Goal: Task Accomplishment & Management: Manage account settings

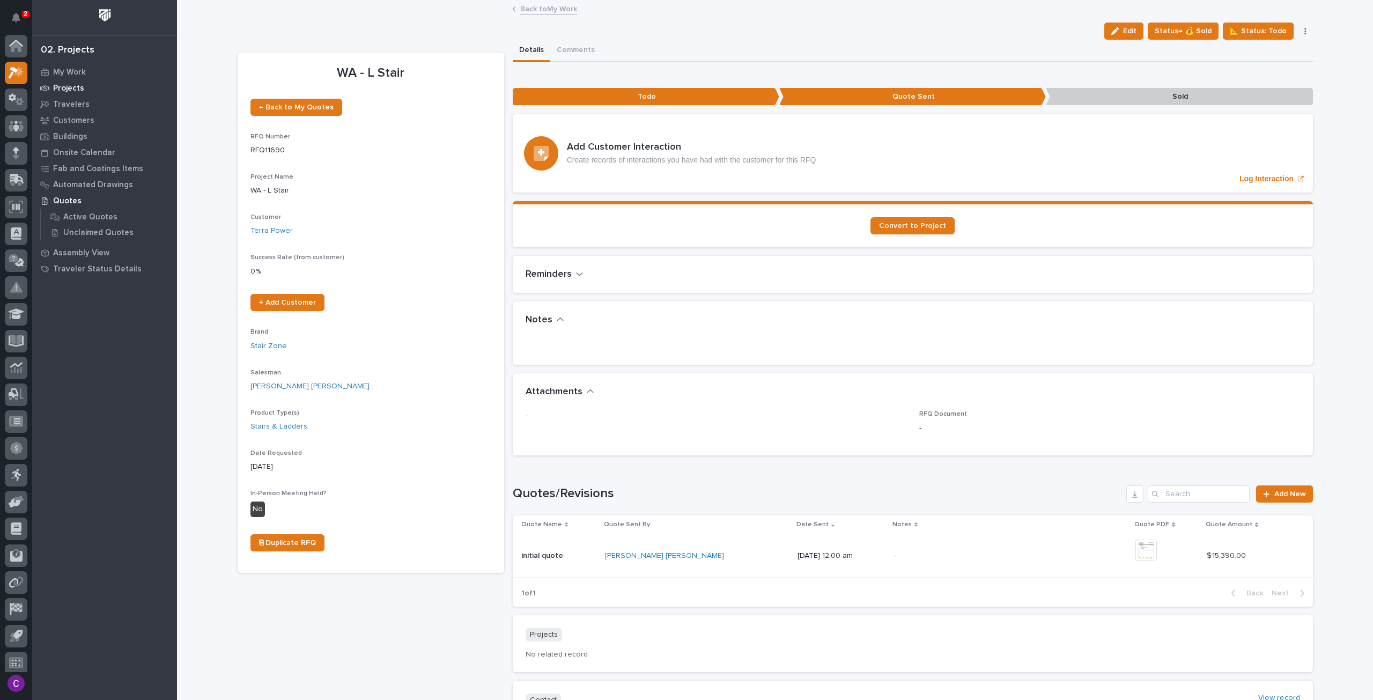
scroll to position [6, 0]
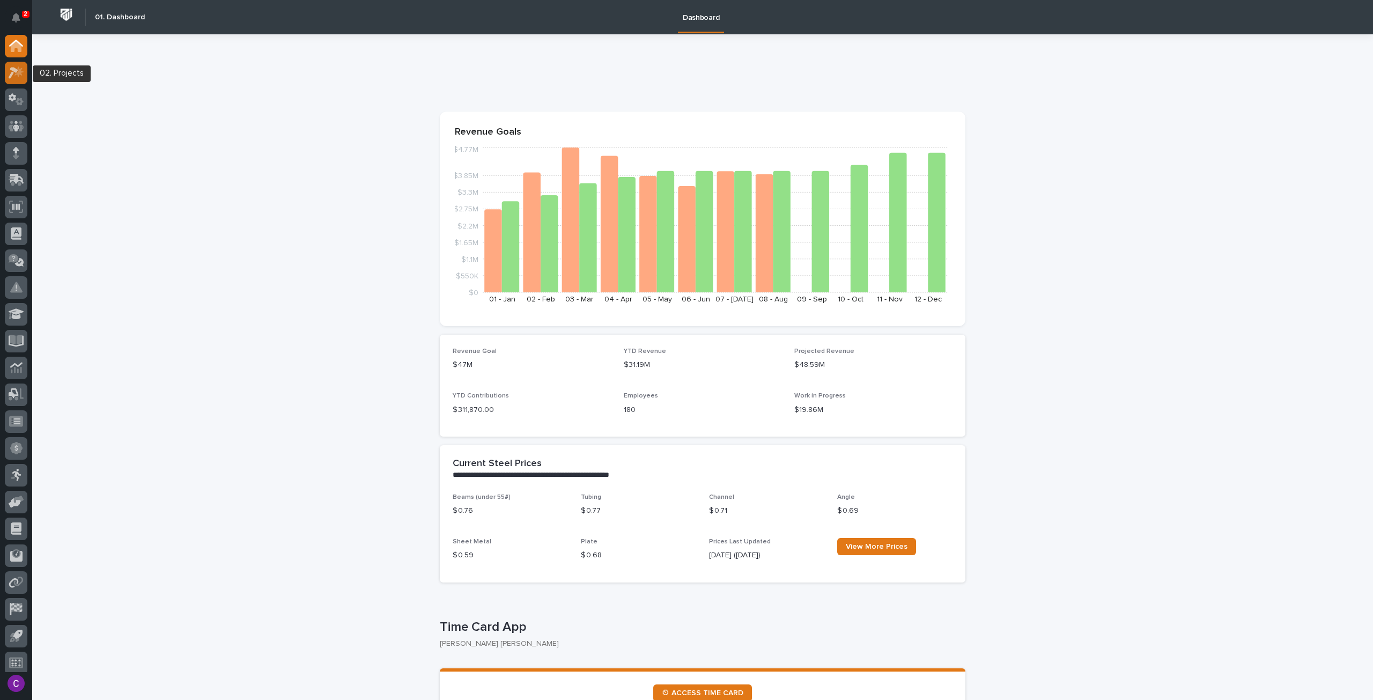
click at [21, 72] on icon at bounding box center [18, 72] width 9 height 11
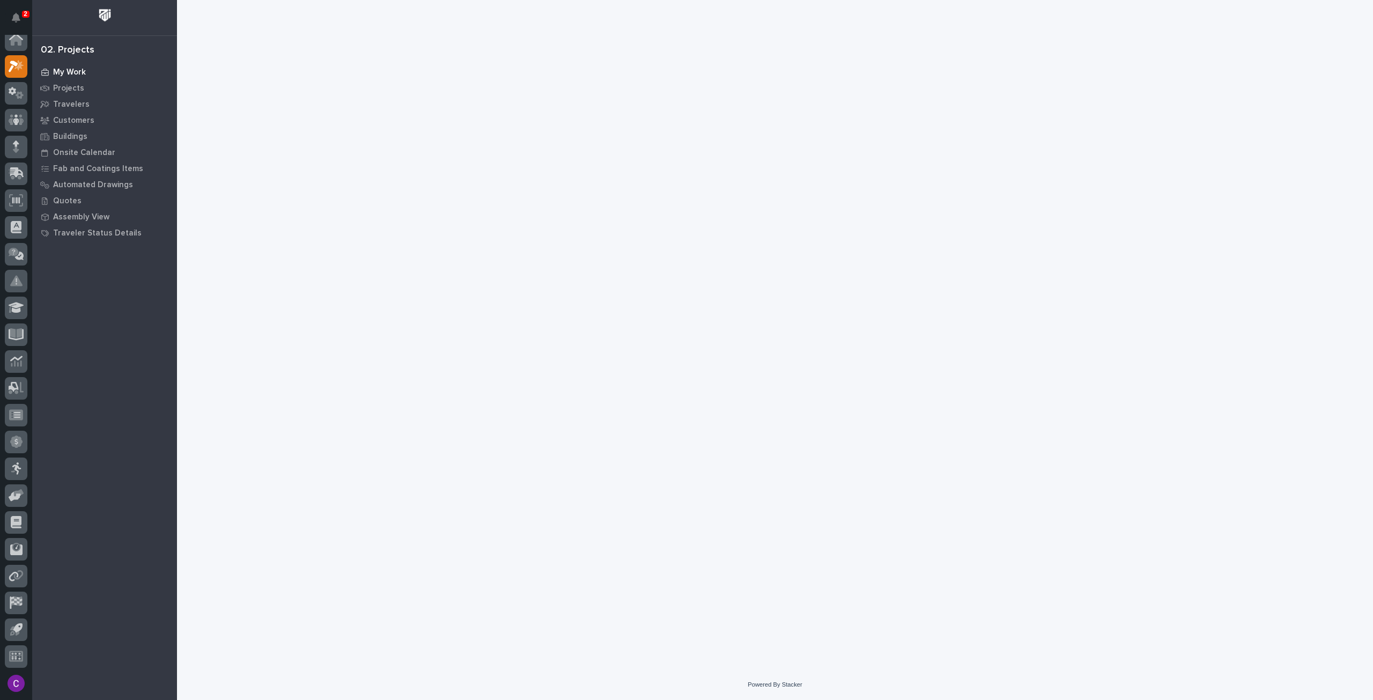
click at [57, 64] on div "My Work" at bounding box center [104, 71] width 139 height 15
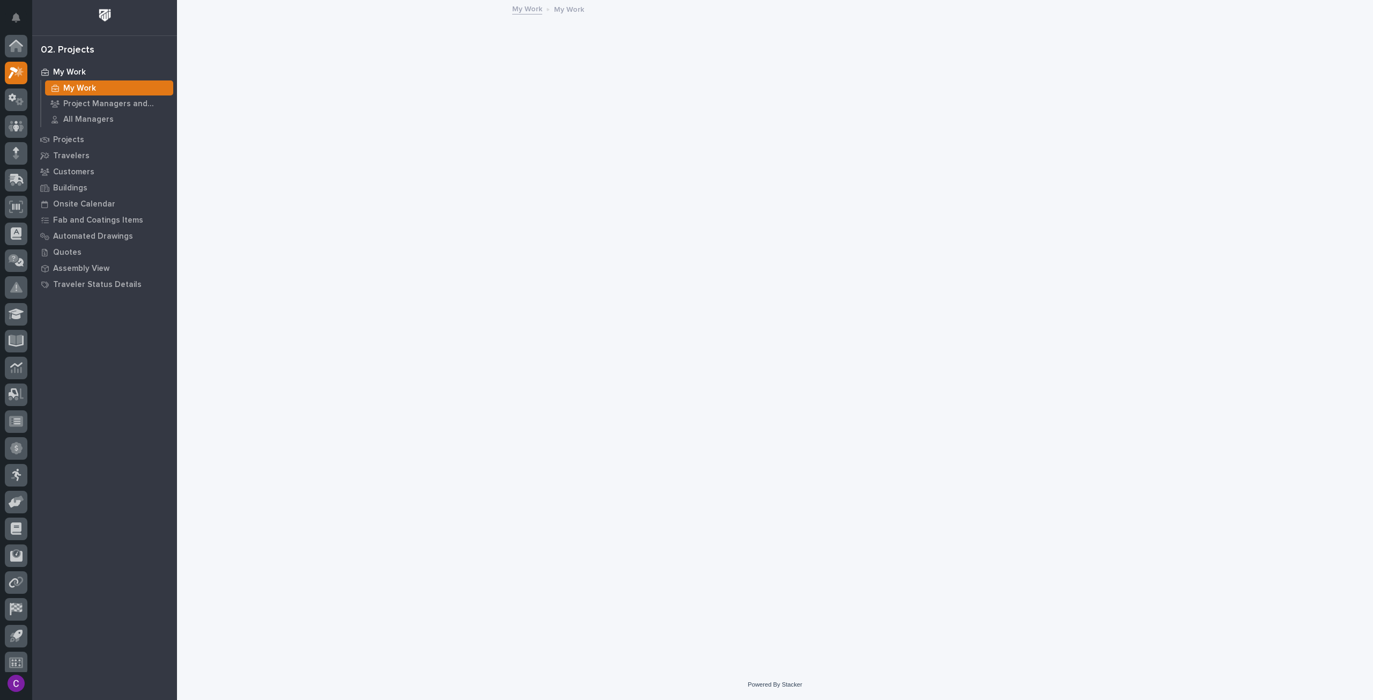
scroll to position [6, 0]
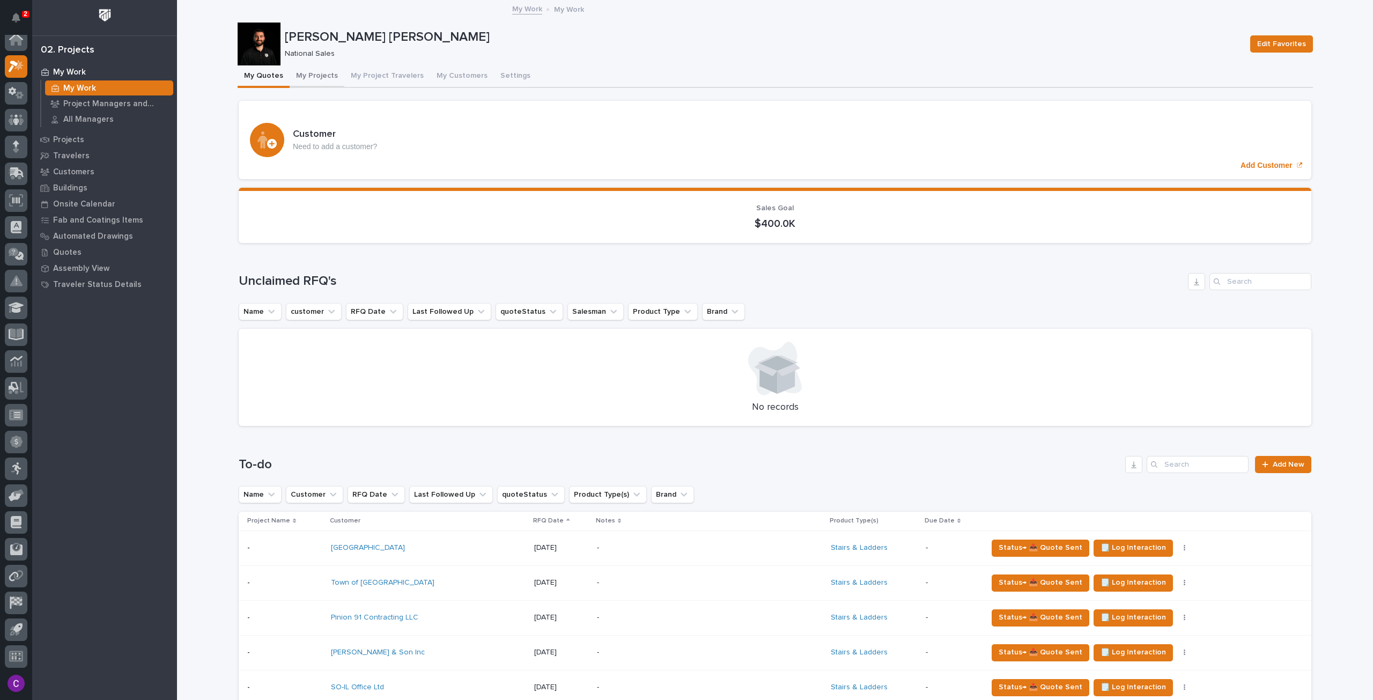
click at [317, 77] on button "My Projects" at bounding box center [317, 76] width 55 height 23
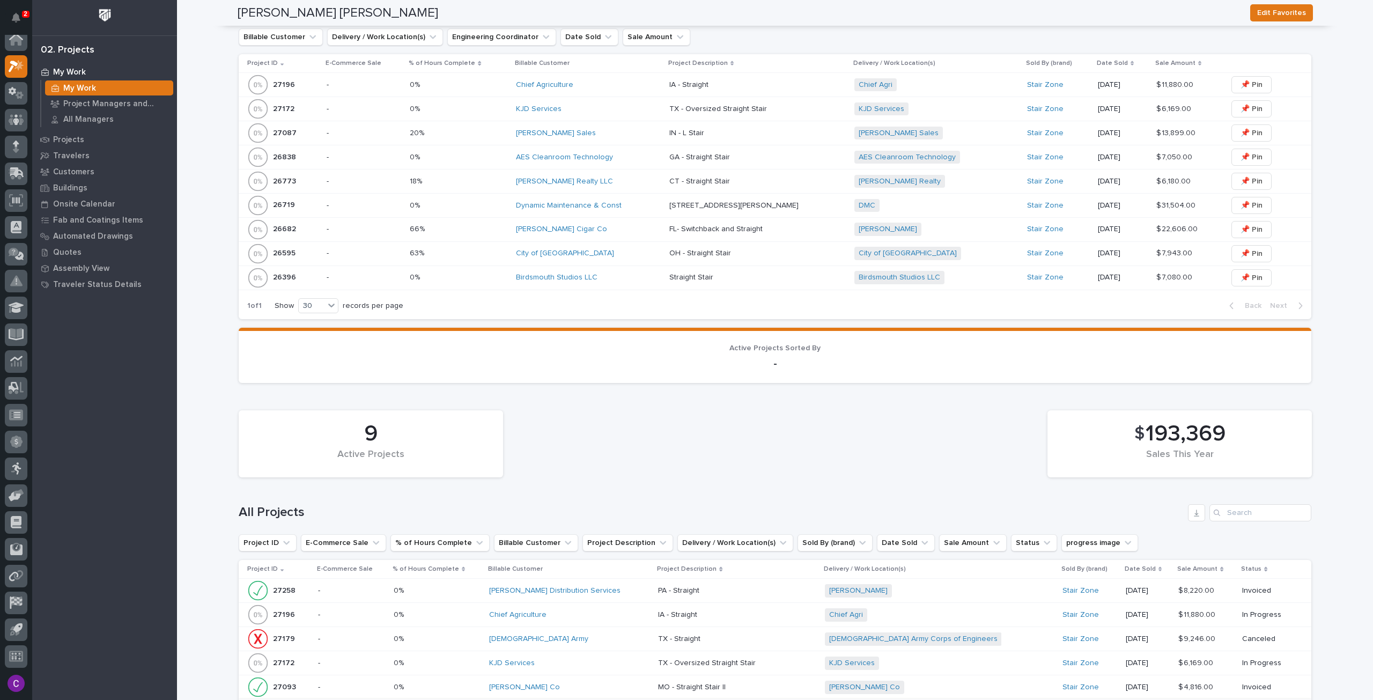
scroll to position [776, 0]
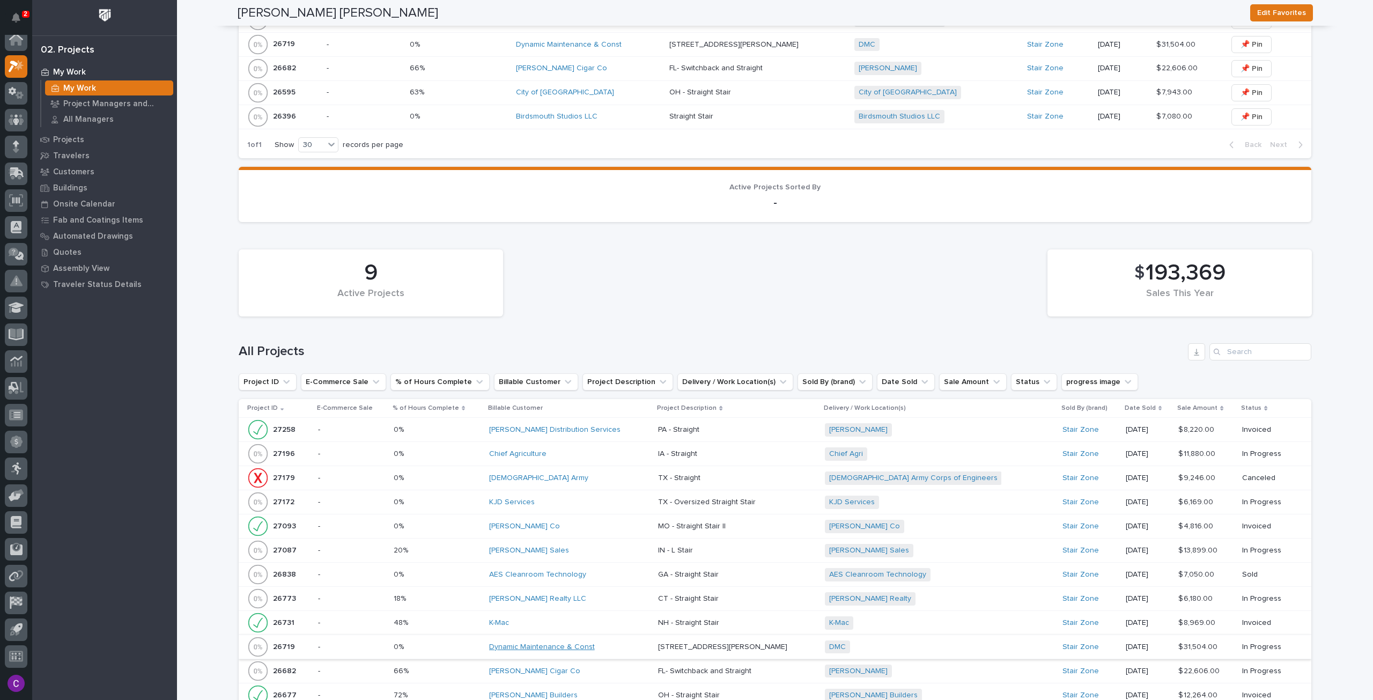
click at [575, 643] on link "Dynamic Maintenance & Const" at bounding box center [542, 647] width 106 height 9
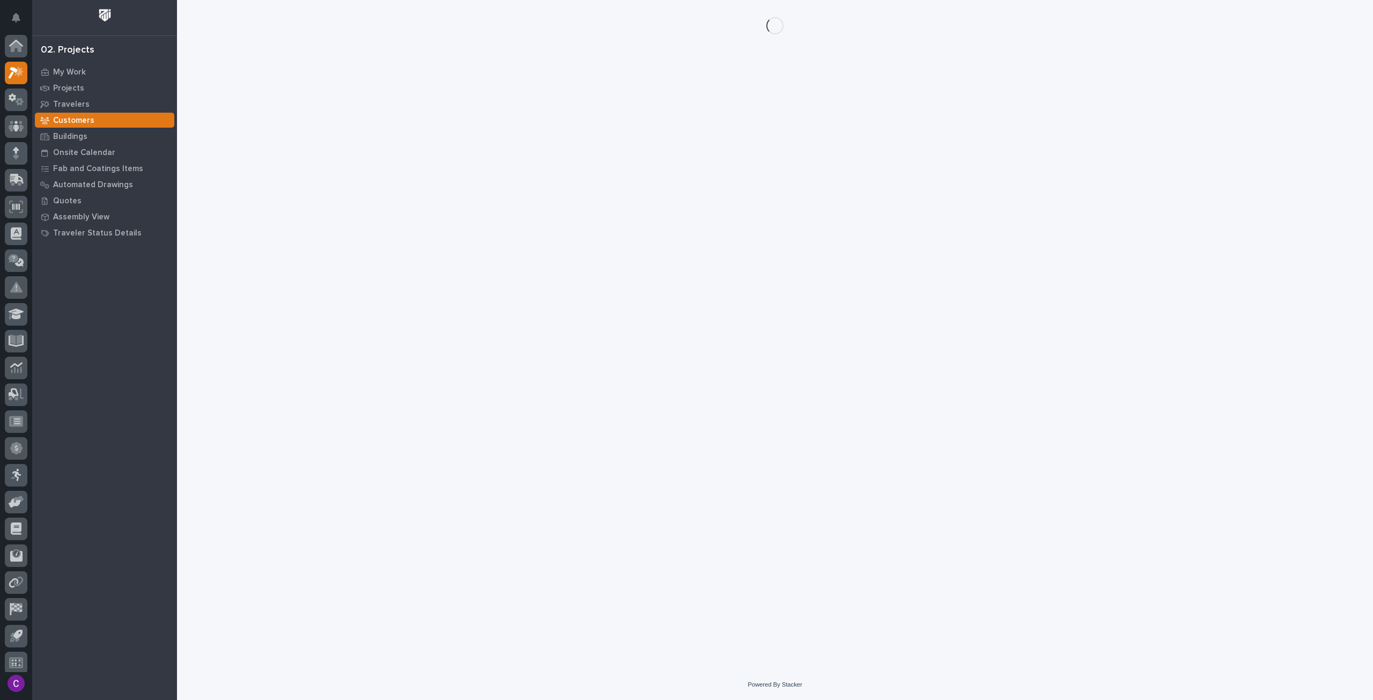
scroll to position [6, 0]
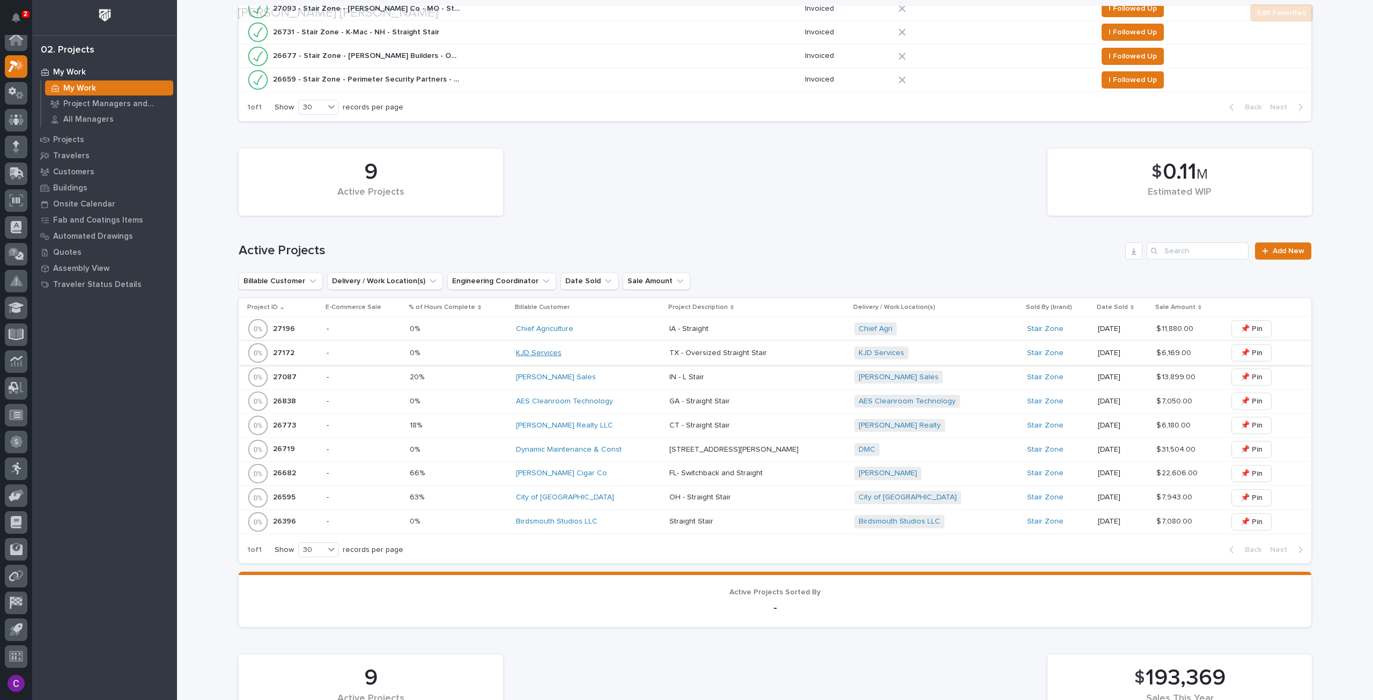
scroll to position [375, 0]
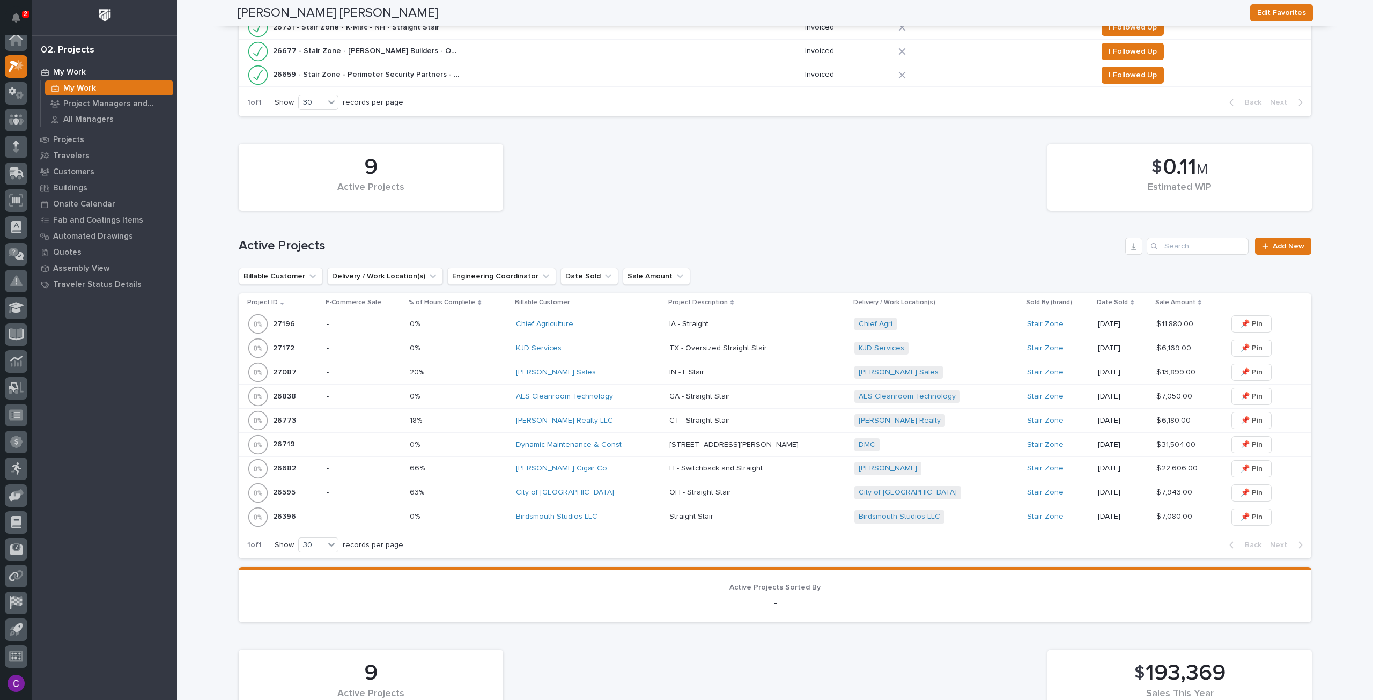
click at [486, 443] on p at bounding box center [459, 444] width 98 height 9
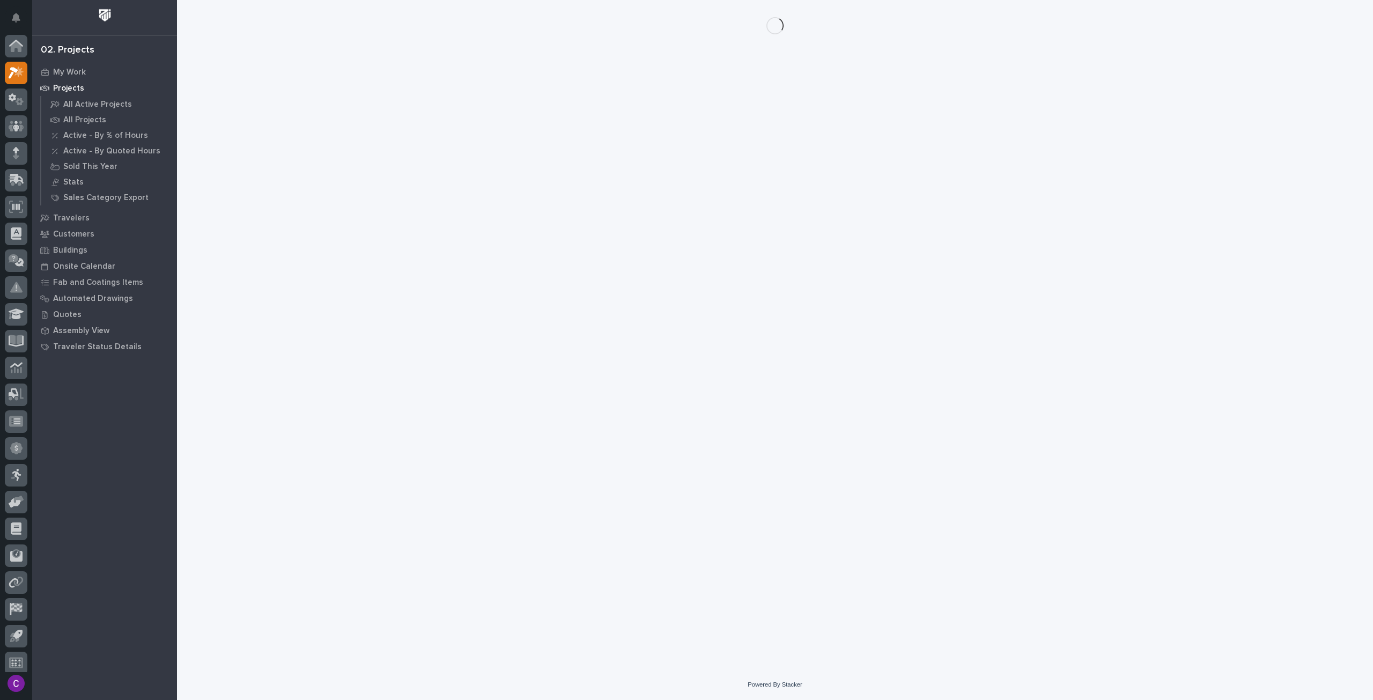
scroll to position [6, 0]
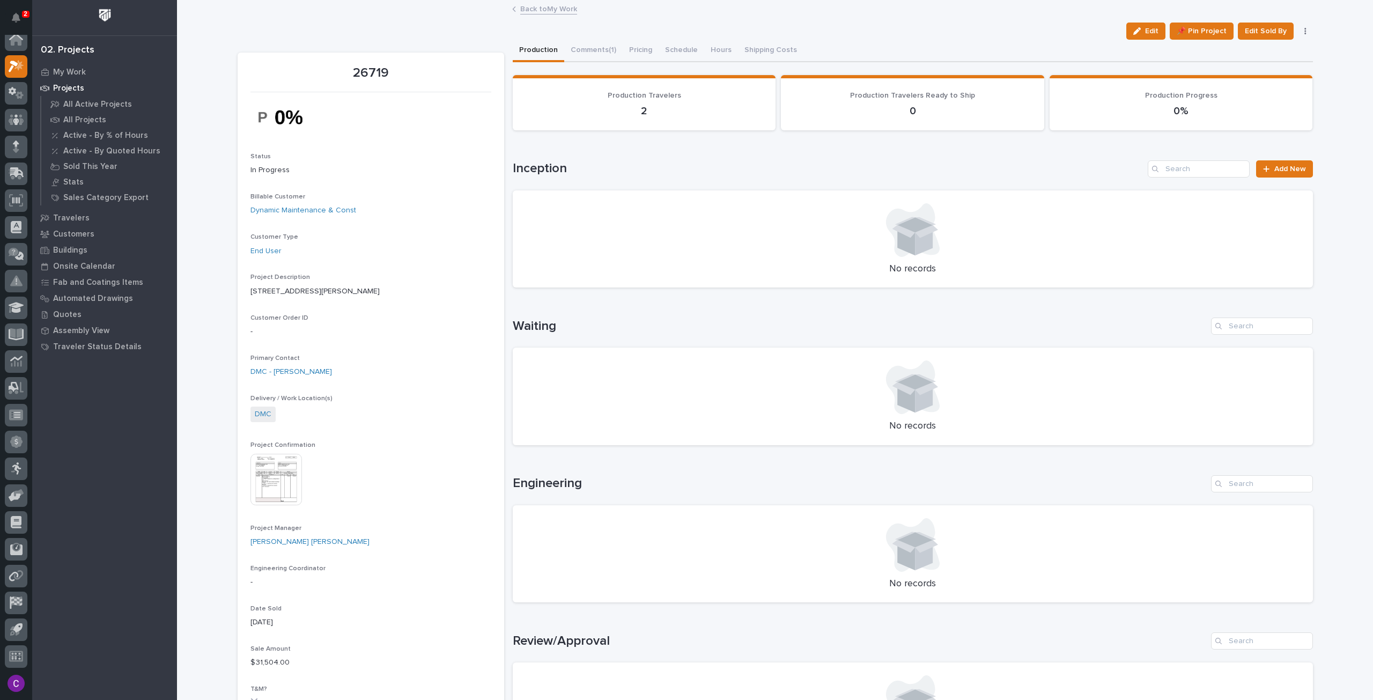
click at [1299, 28] on button "button" at bounding box center [1305, 31] width 15 height 8
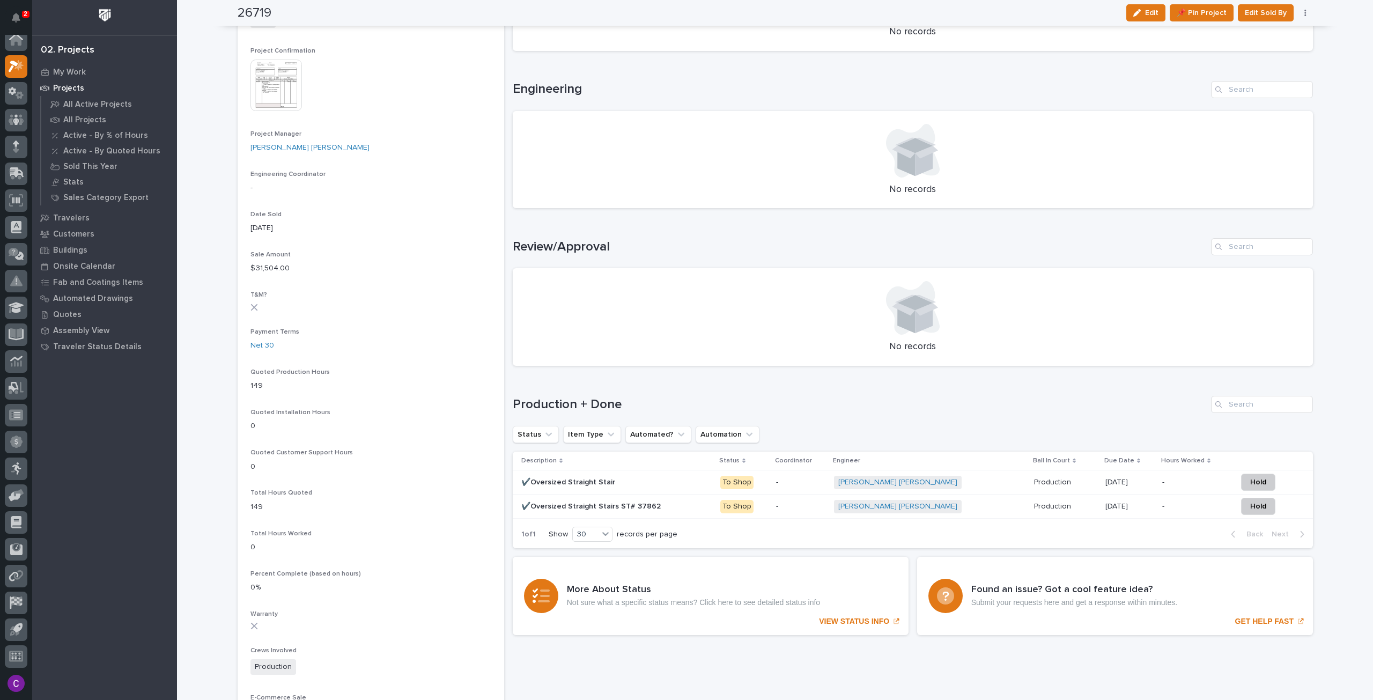
scroll to position [378, 0]
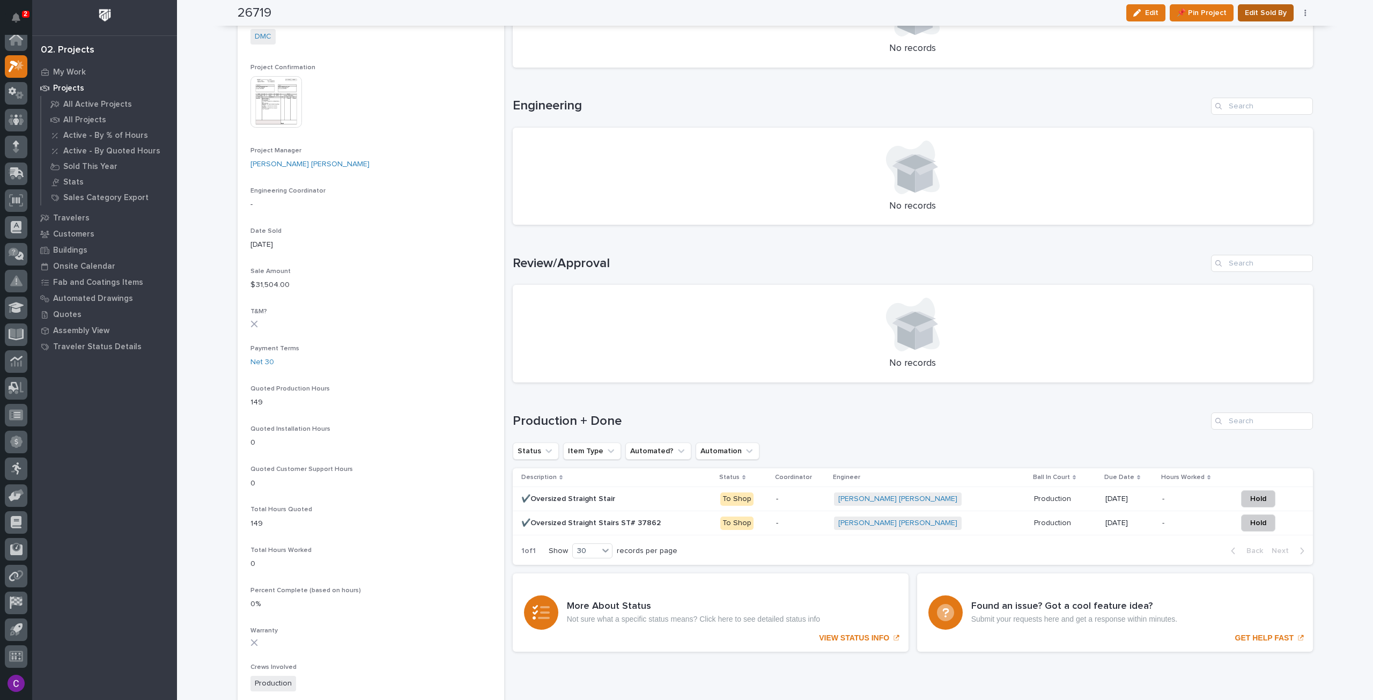
click at [1271, 13] on span "Edit Sold By" at bounding box center [1266, 12] width 42 height 13
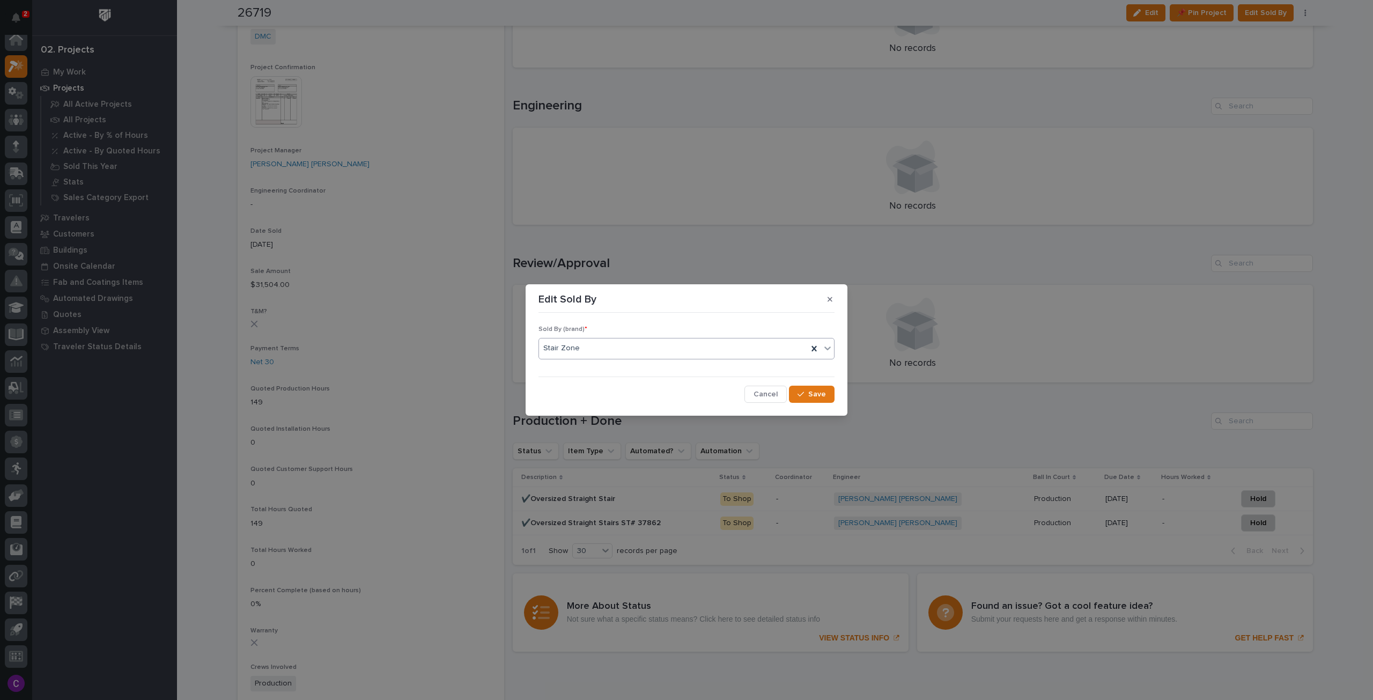
click at [829, 347] on icon at bounding box center [827, 349] width 6 height 4
click at [1205, 194] on div "Edit Sold By Sold By (brand) * 0 results available. Select is focused ,type to …" at bounding box center [686, 350] width 1373 height 700
click at [831, 296] on icon "button" at bounding box center [830, 300] width 5 height 8
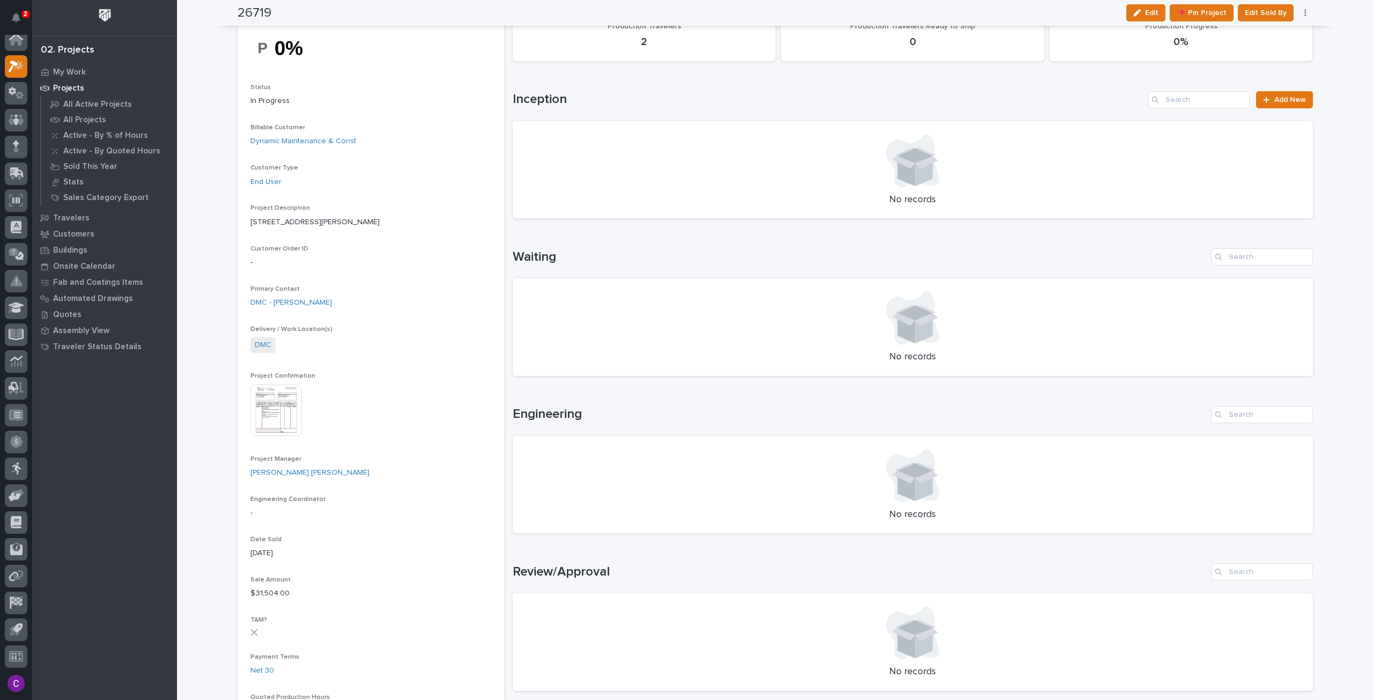
scroll to position [0, 0]
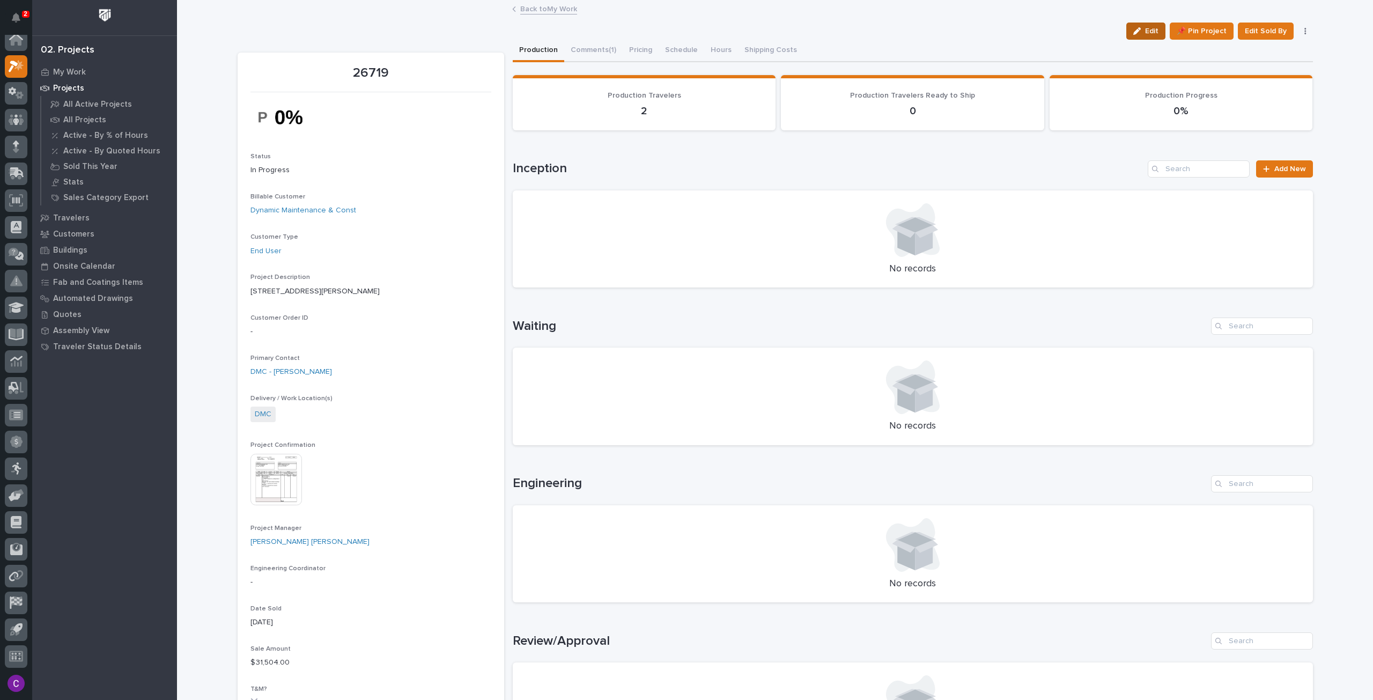
click at [1145, 28] on div "button" at bounding box center [1139, 31] width 12 height 8
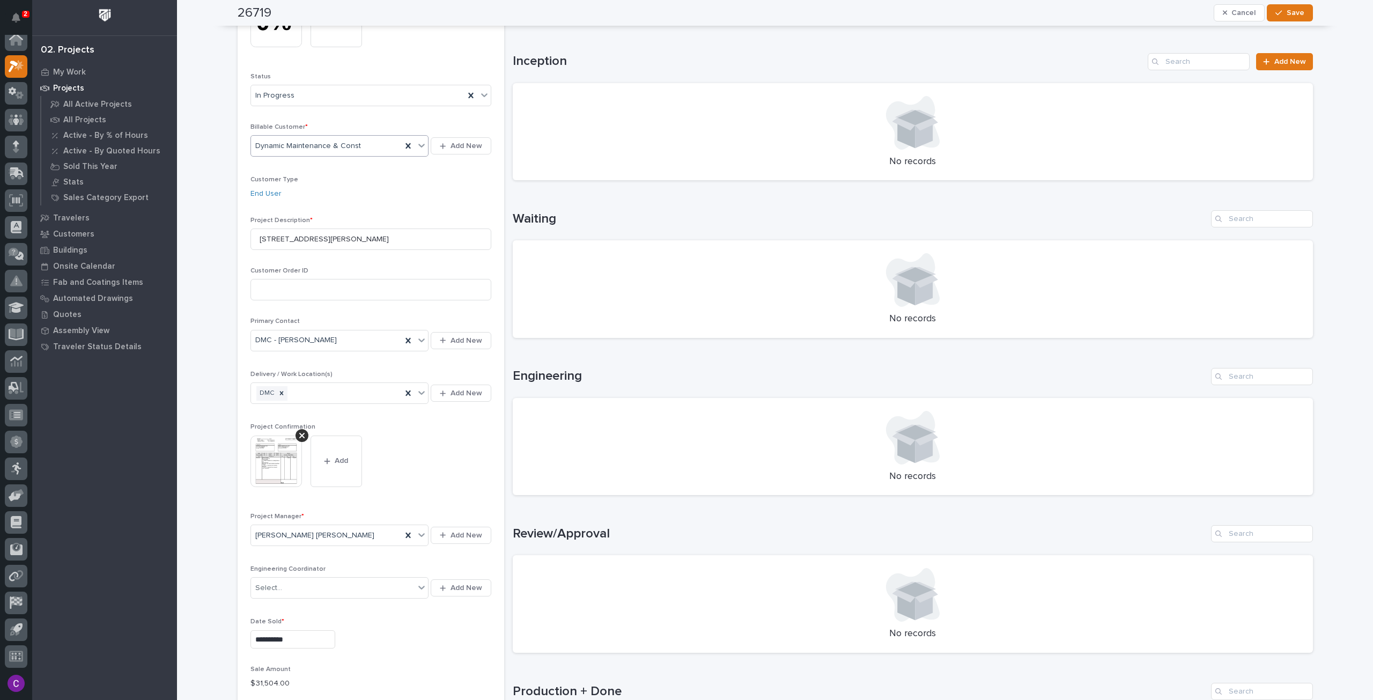
scroll to position [161, 0]
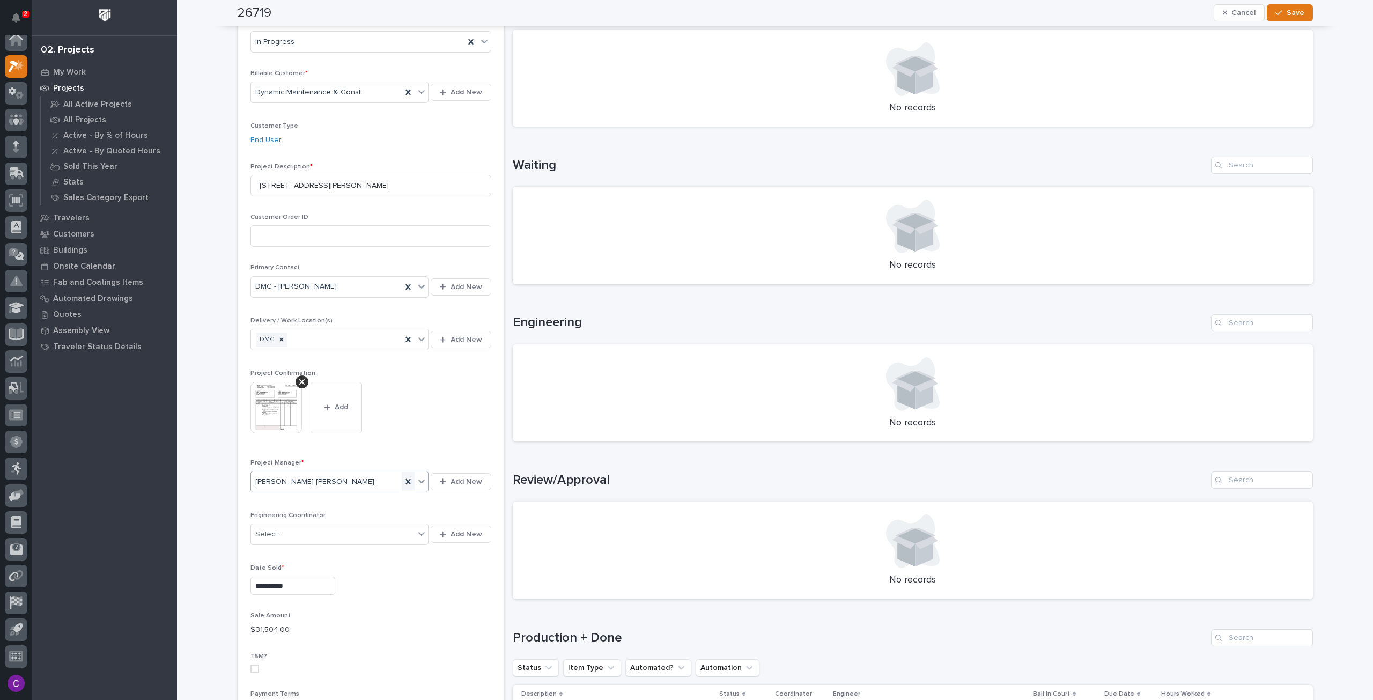
click at [403, 479] on icon at bounding box center [408, 481] width 11 height 11
click at [452, 479] on span "Add New" at bounding box center [467, 482] width 32 height 10
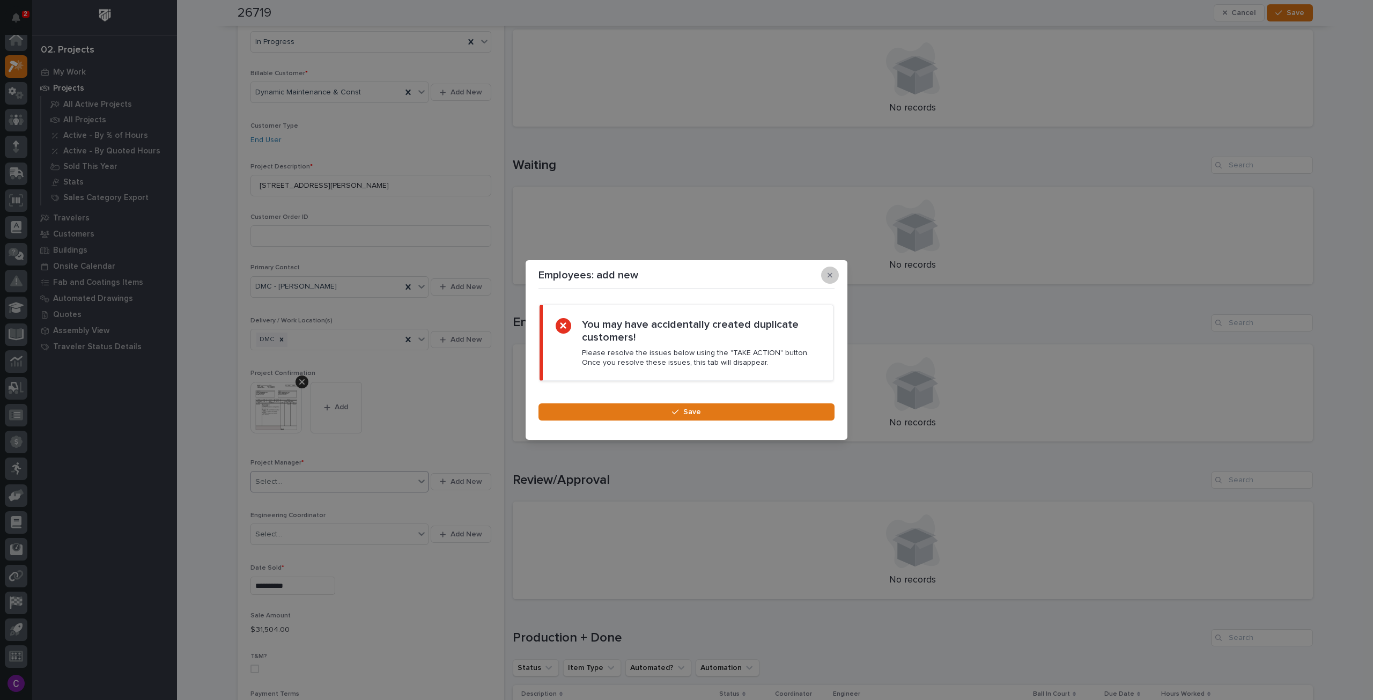
click at [830, 272] on icon "button" at bounding box center [830, 275] width 5 height 8
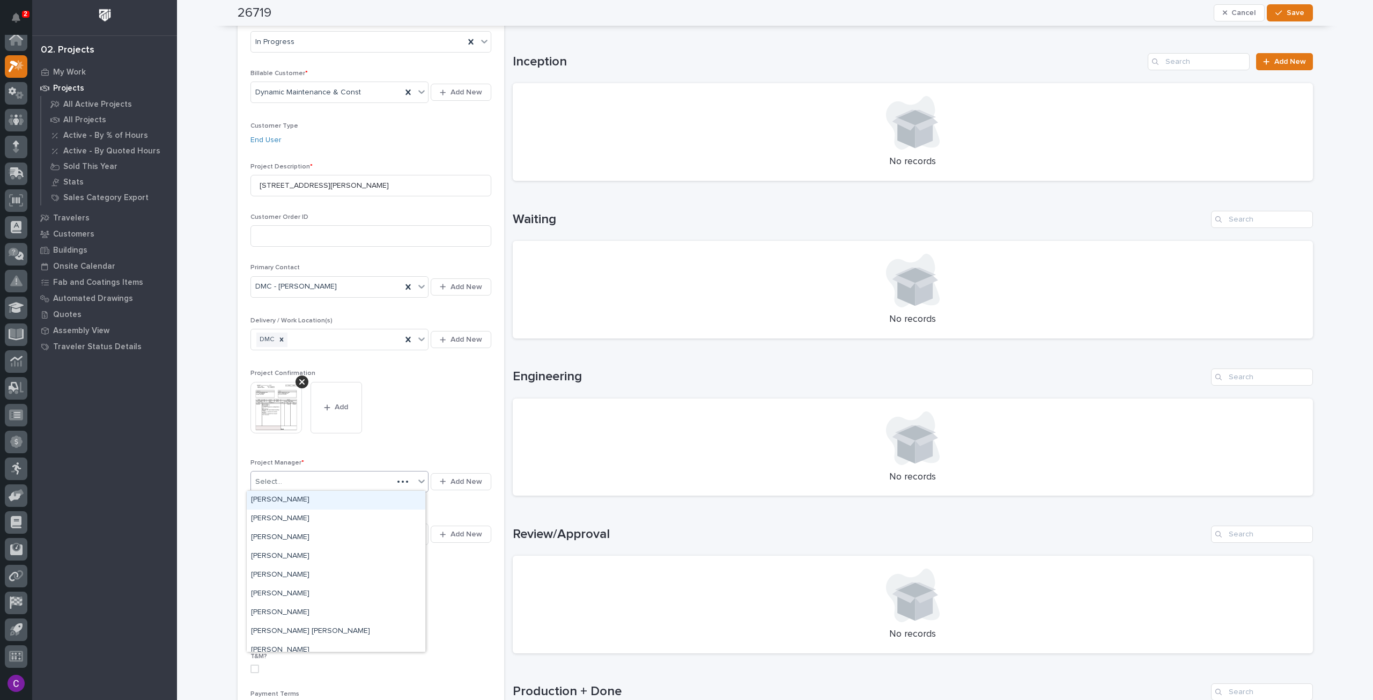
click at [418, 481] on icon at bounding box center [421, 481] width 11 height 11
type input "*****"
click at [409, 496] on div "Brian Bontrager" at bounding box center [336, 500] width 179 height 19
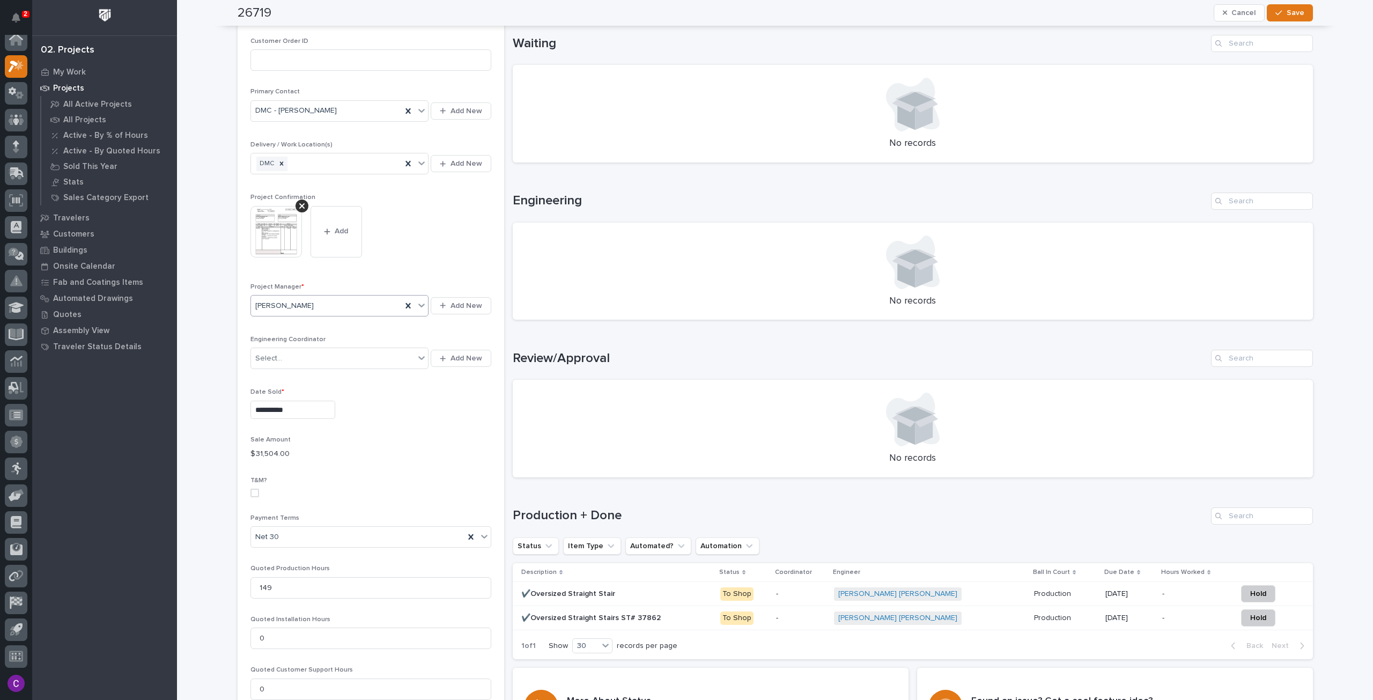
scroll to position [0, 0]
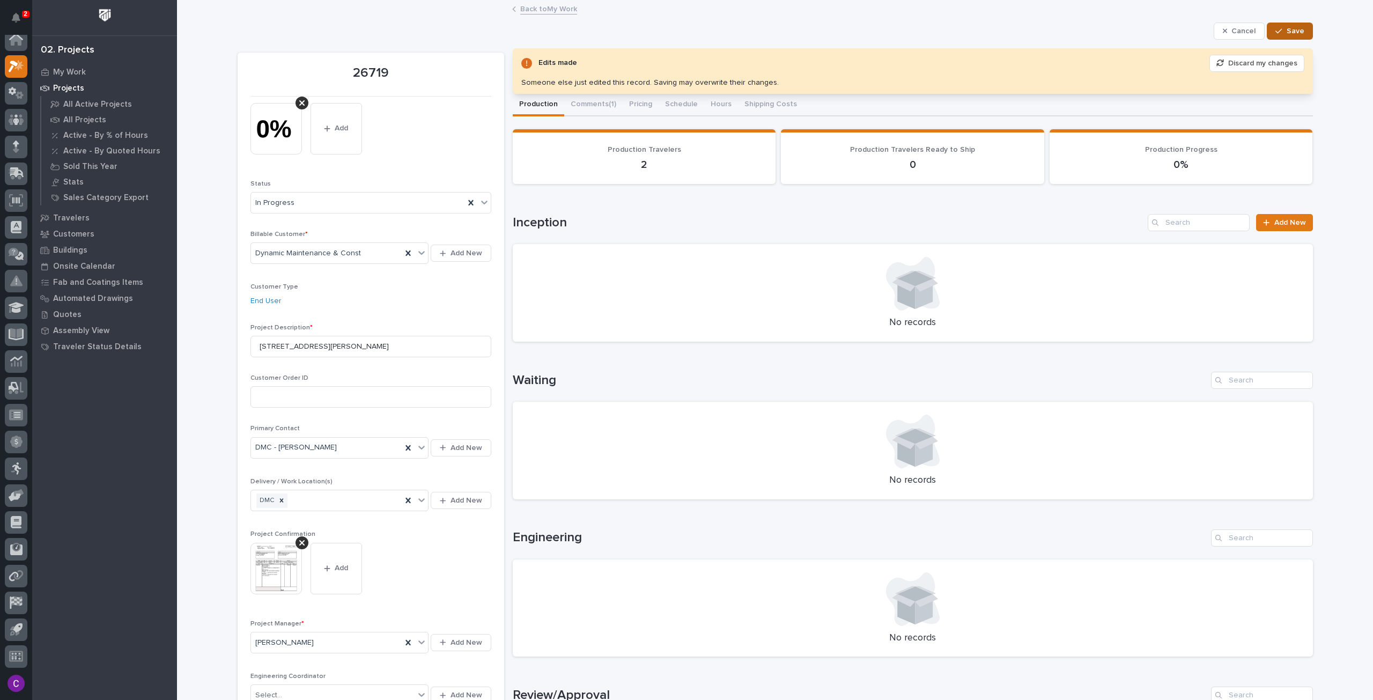
click at [1289, 28] on span "Save" at bounding box center [1296, 31] width 18 height 10
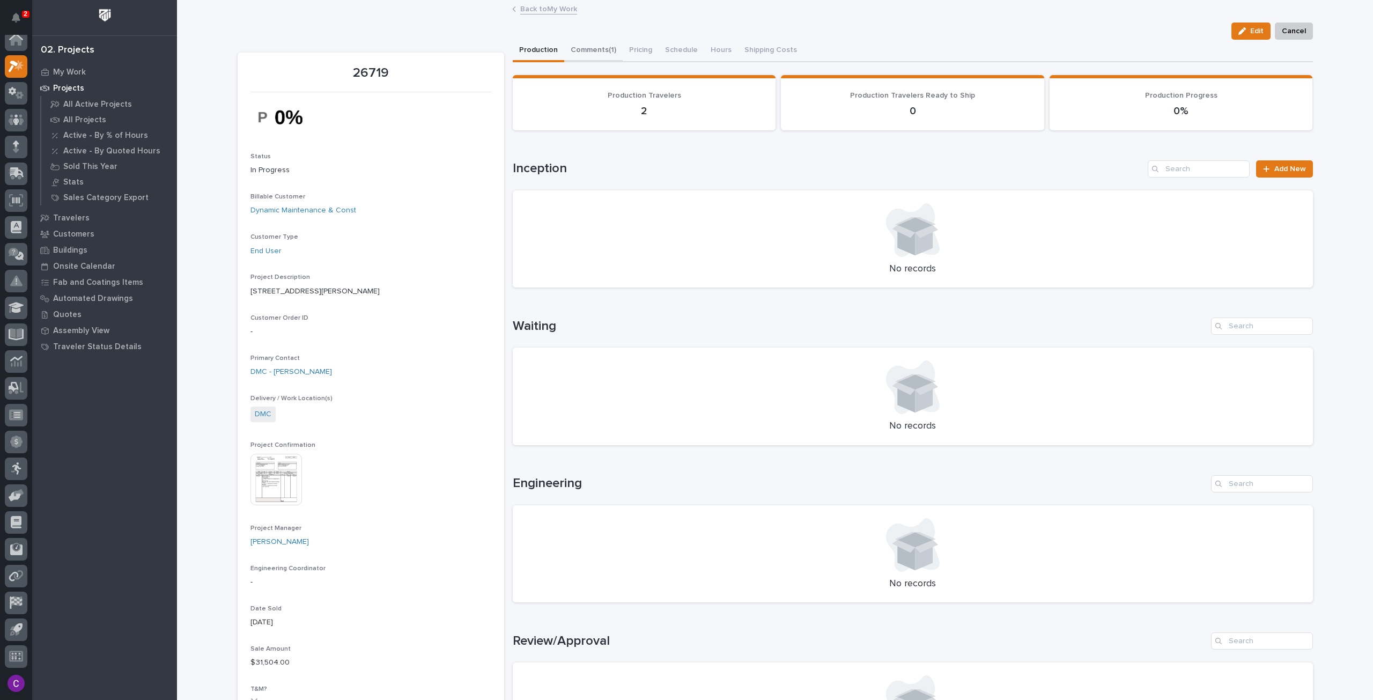
click at [593, 43] on button "Comments (1)" at bounding box center [593, 51] width 58 height 23
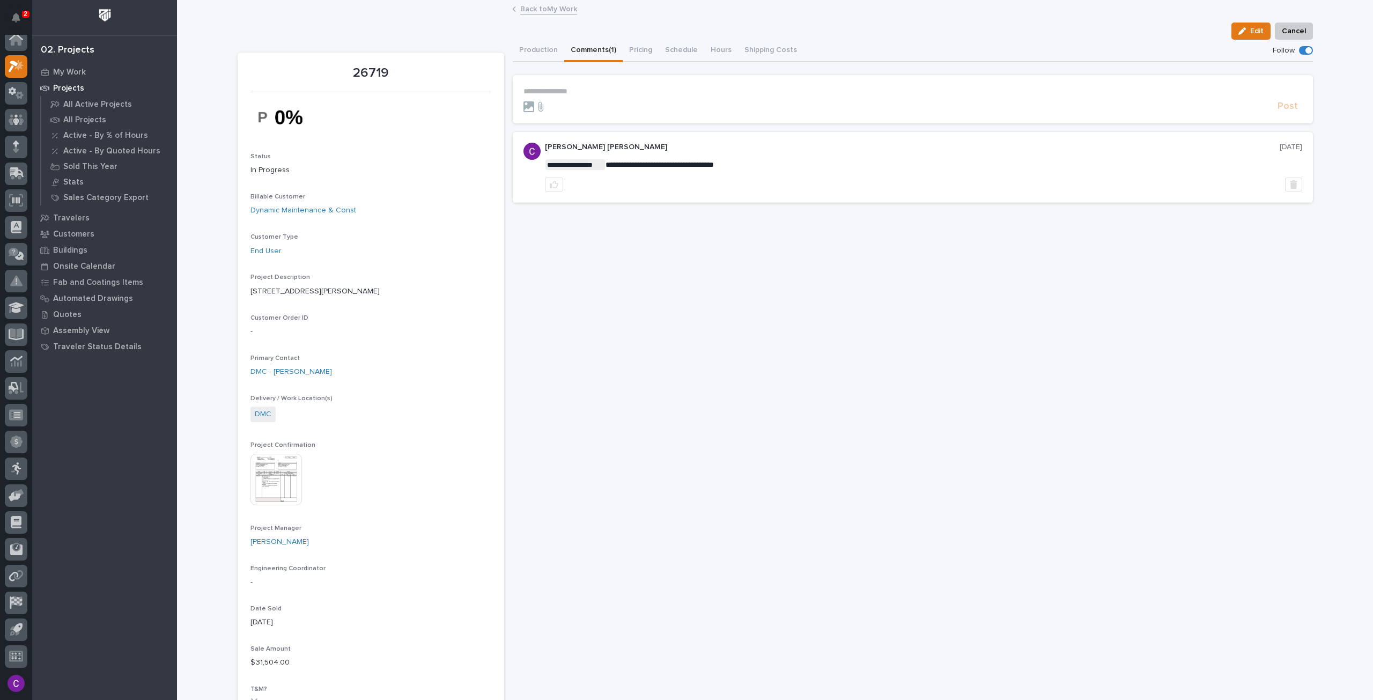
click at [542, 6] on link "Back to My Work" at bounding box center [548, 8] width 57 height 12
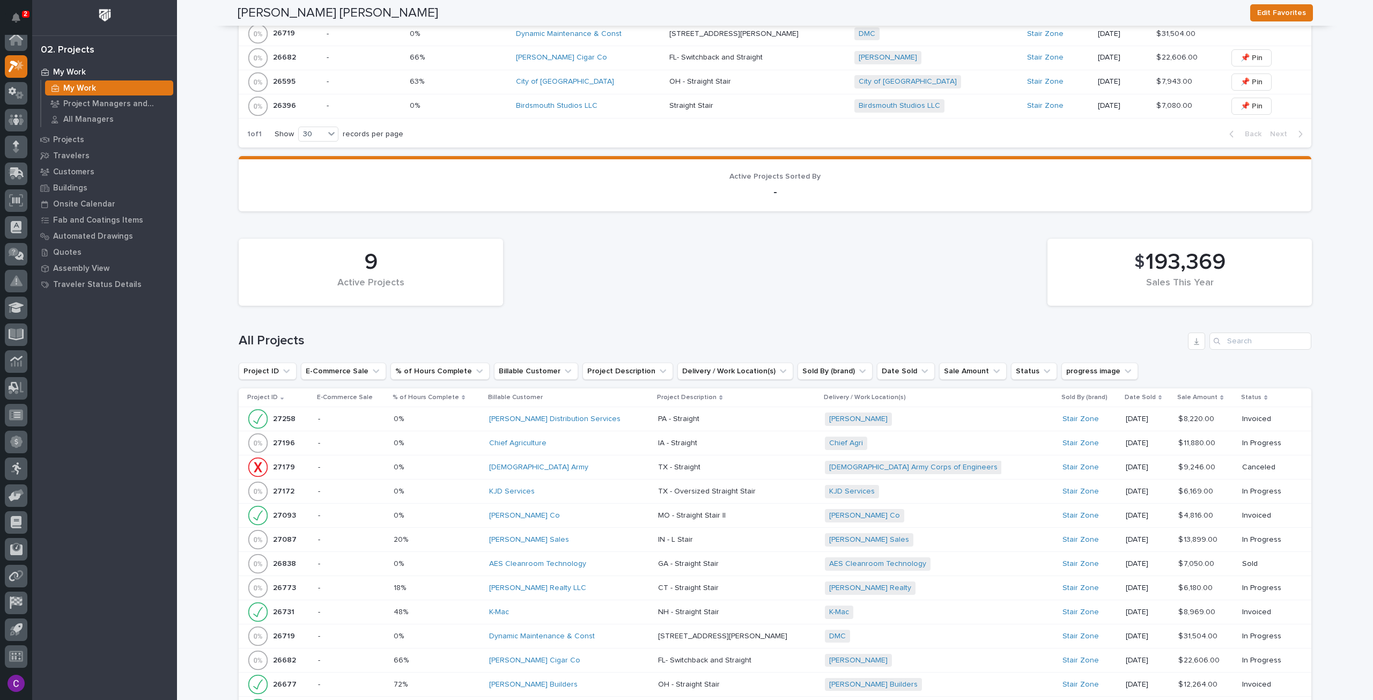
scroll to position [805, 0]
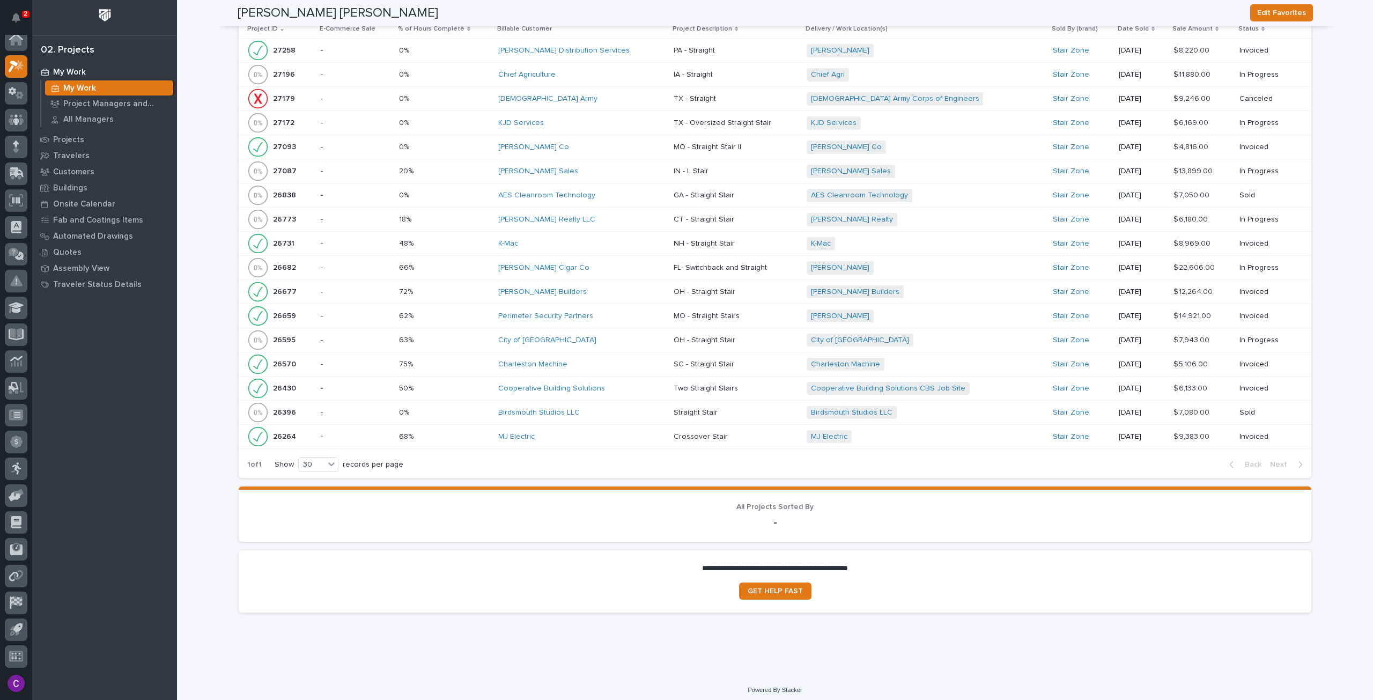
scroll to position [702, 0]
